Goal: Task Accomplishment & Management: Use online tool/utility

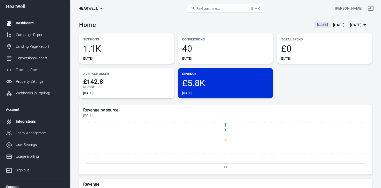
click at [26, 124] on div "Integrations" at bounding box center [40, 121] width 48 height 5
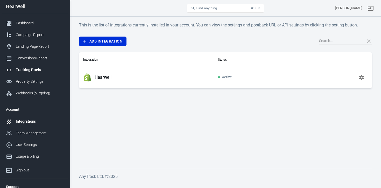
click at [30, 70] on div "Tracking Pixels" at bounding box center [40, 69] width 48 height 5
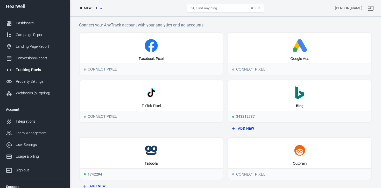
click at [225, 81] on div "Facebook Pixel Connect Pixel Google Ads Connect Pixel TikTok Pixel Connect Pixe…" at bounding box center [225, 135] width 293 height 206
click at [281, 99] on icon ".st0{fill:#008272;}" at bounding box center [299, 92] width 139 height 13
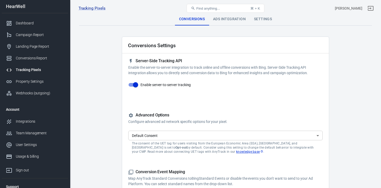
click at [227, 22] on div "Ads Integration" at bounding box center [229, 19] width 41 height 12
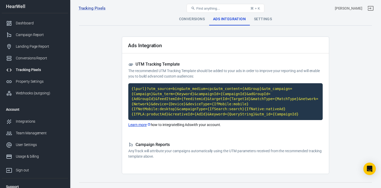
click at [158, 145] on h5 "Campaign Reports" at bounding box center [225, 144] width 194 height 5
click at [191, 126] on p "Learn more how to integrate Bing Ads with your account." at bounding box center [225, 124] width 194 height 5
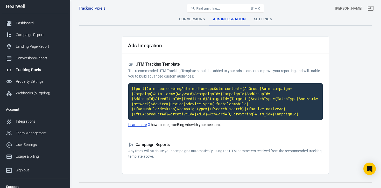
click at [191, 126] on p "Learn more how to integrate Bing Ads with your account." at bounding box center [225, 124] width 194 height 5
click at [141, 126] on link "Learn more" at bounding box center [139, 124] width 23 height 5
